Goal: Register for event/course

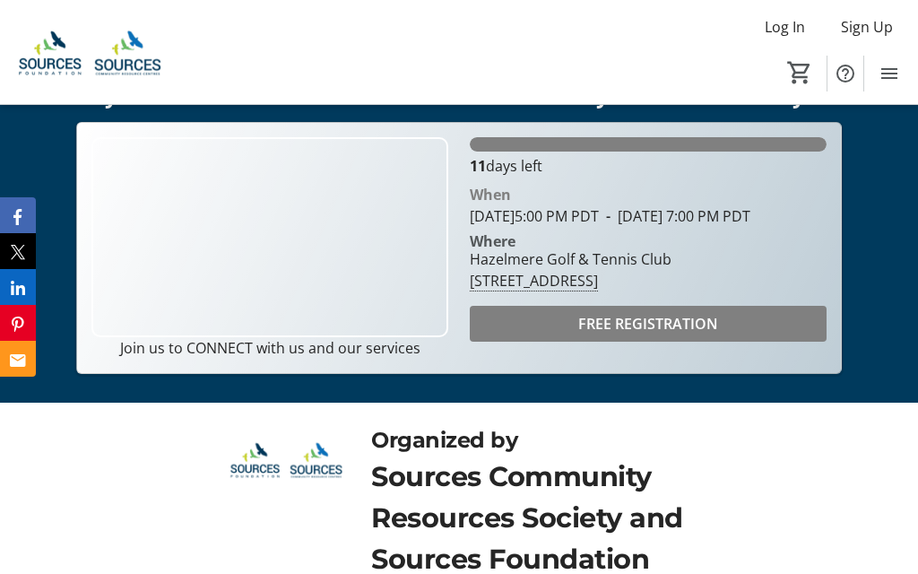
scroll to position [446, 0]
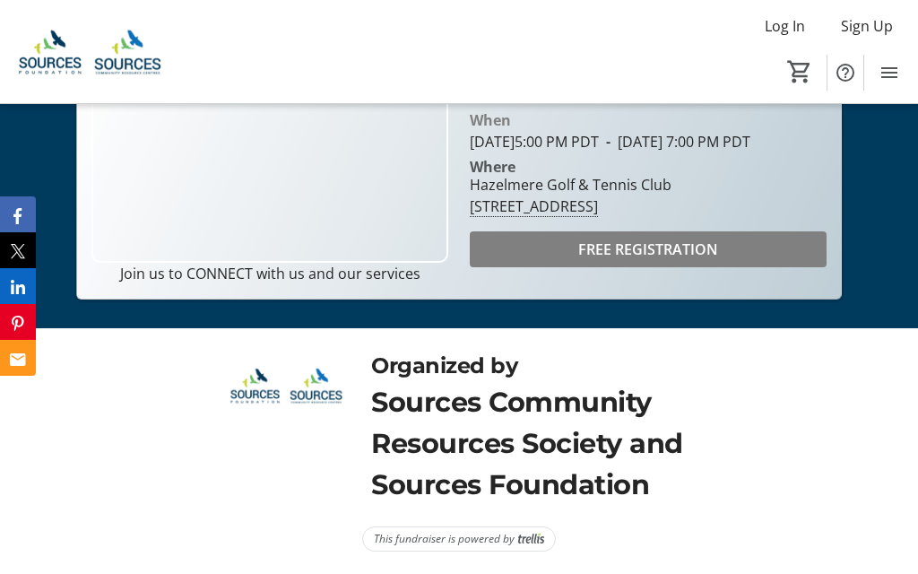
click at [693, 261] on span "FREE REGISTRATION" at bounding box center [648, 250] width 140 height 22
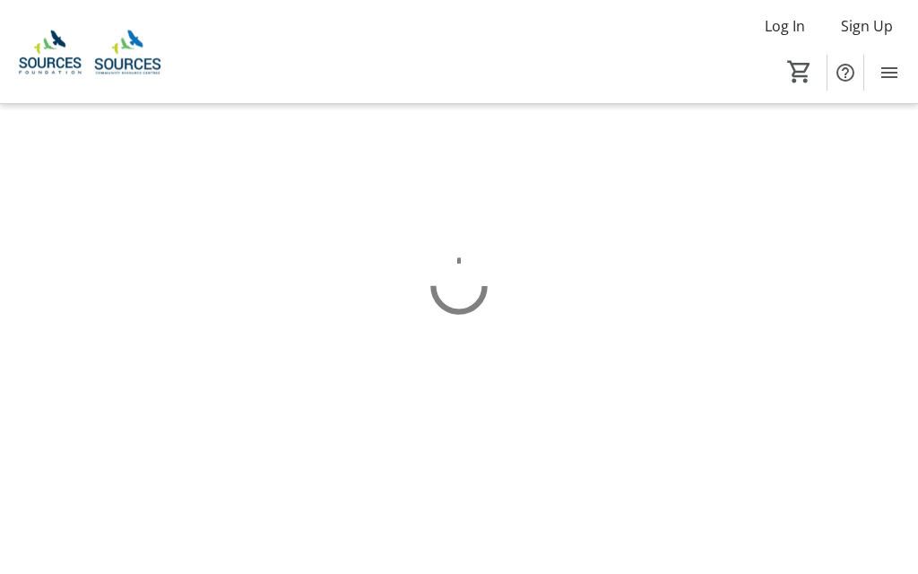
scroll to position [75, 0]
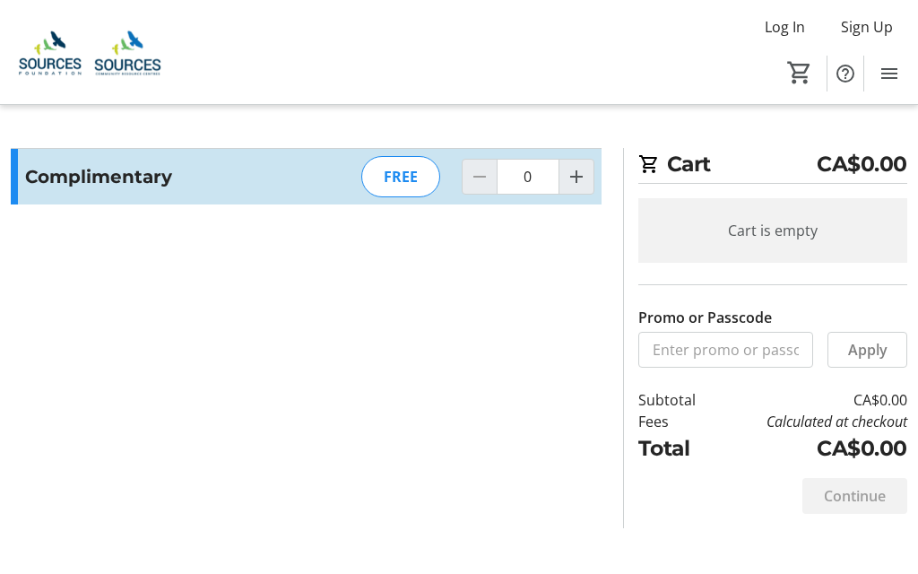
click at [579, 185] on mat-icon "Increment by one" at bounding box center [576, 177] width 22 height 22
click at [581, 185] on mat-icon "Increment by one" at bounding box center [576, 177] width 22 height 22
type input "2"
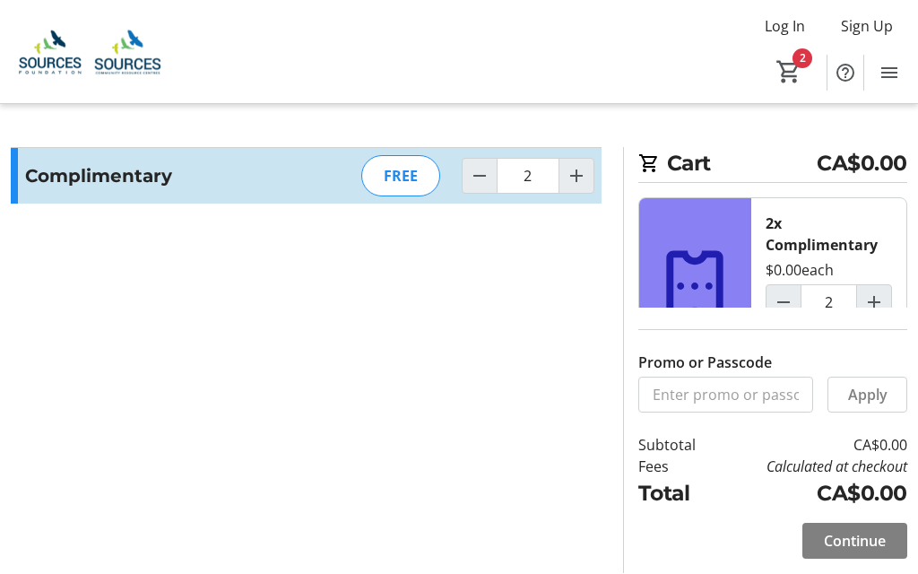
scroll to position [75, 0]
click at [866, 531] on span "Continue" at bounding box center [855, 542] width 62 height 22
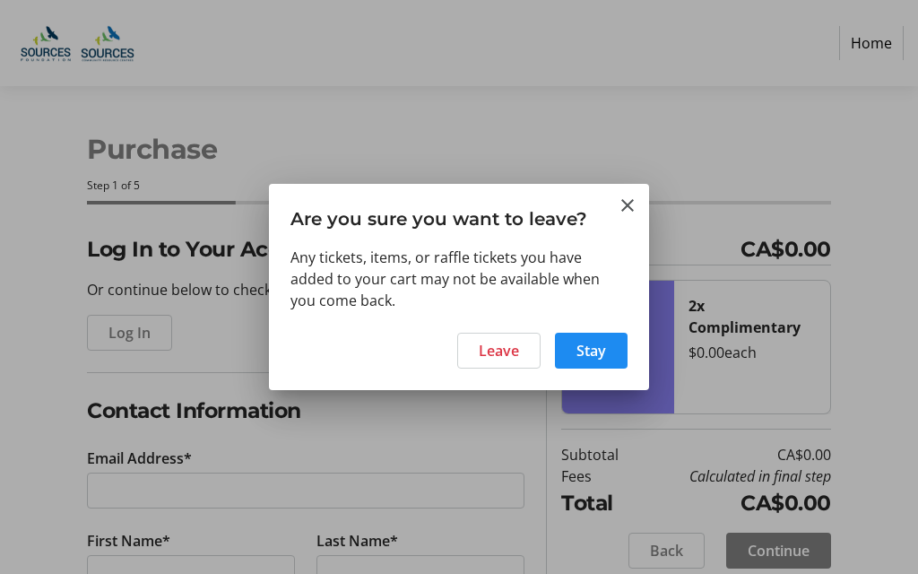
click at [505, 353] on span "Leave" at bounding box center [499, 351] width 40 height 22
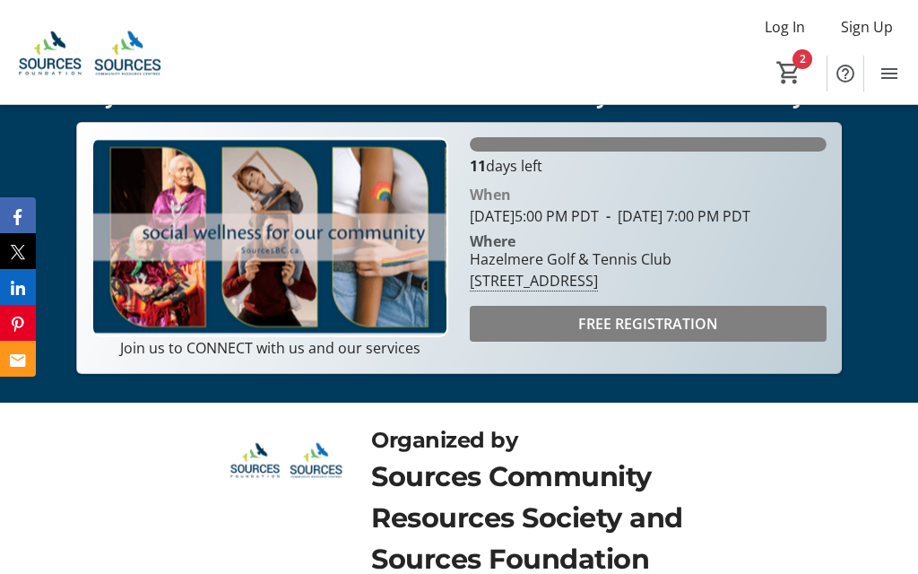
scroll to position [446, 0]
